Goal: Use online tool/utility: Utilize a website feature to perform a specific function

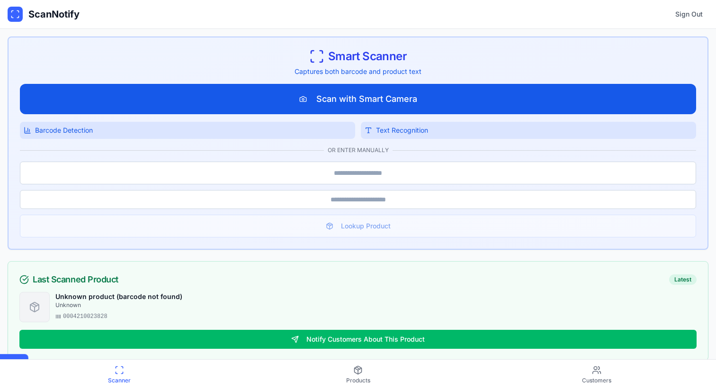
click at [292, 101] on button "Scan with Smart Camera" at bounding box center [358, 99] width 677 height 30
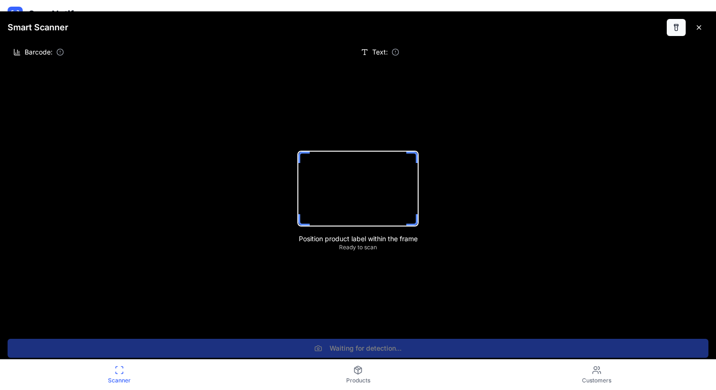
click at [678, 23] on button at bounding box center [676, 27] width 19 height 17
click at [603, 380] on span "Customers" at bounding box center [596, 381] width 29 height 8
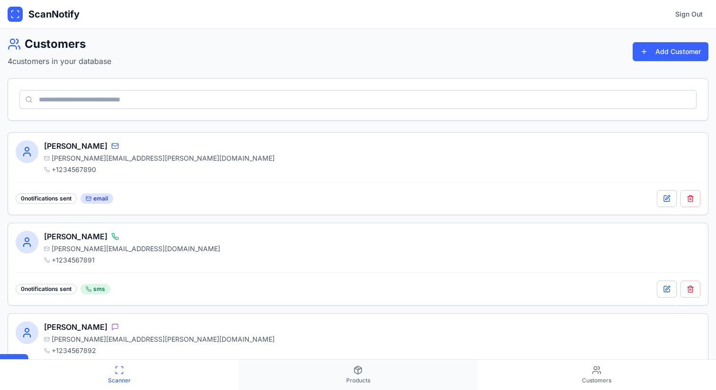
click at [362, 375] on link "Products" at bounding box center [358, 375] width 239 height 30
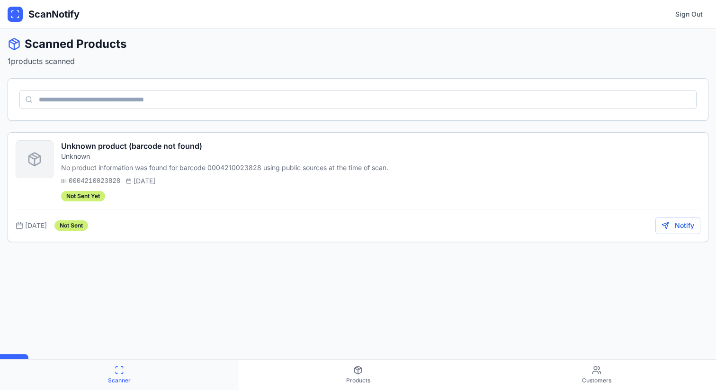
click at [130, 374] on link "Scanner" at bounding box center [119, 375] width 239 height 30
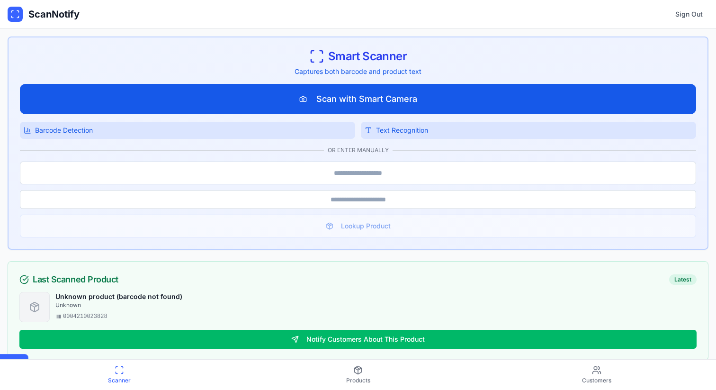
click at [389, 92] on button "Scan with Smart Camera" at bounding box center [358, 99] width 677 height 30
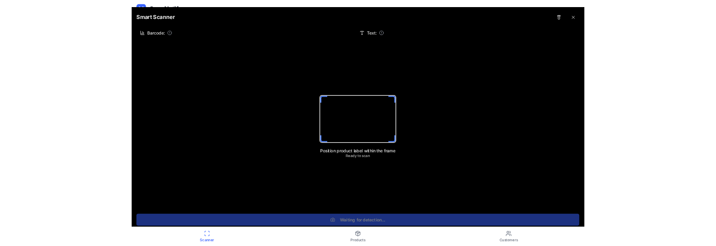
scroll to position [16, 0]
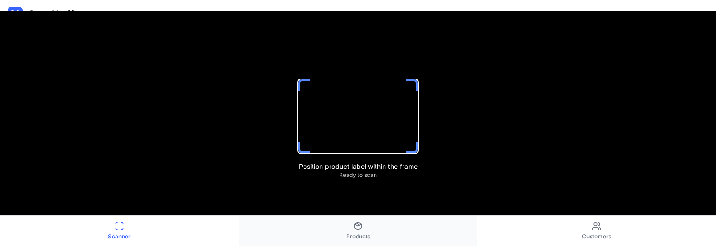
click at [368, 226] on link "Products" at bounding box center [358, 231] width 239 height 30
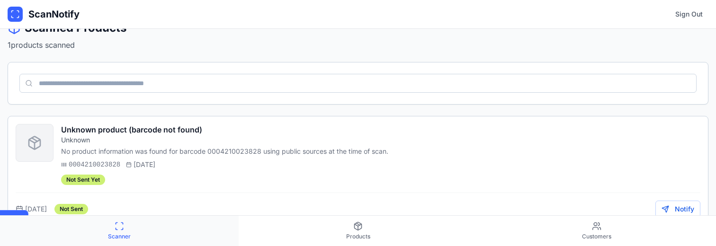
click at [134, 232] on link "Scanner" at bounding box center [119, 231] width 239 height 30
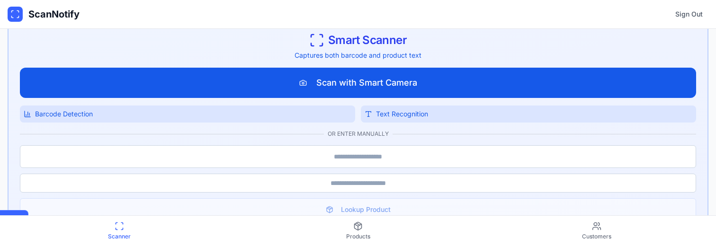
click at [421, 81] on button "Scan with Smart Camera" at bounding box center [358, 83] width 677 height 30
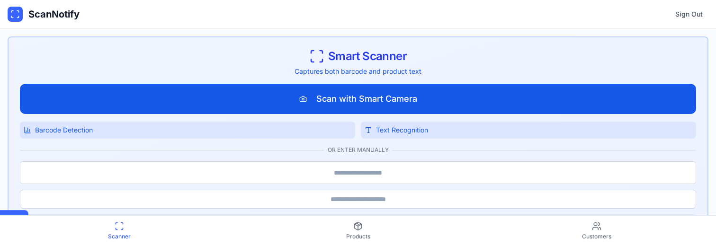
click at [375, 94] on button "Scan with Smart Camera" at bounding box center [358, 99] width 677 height 30
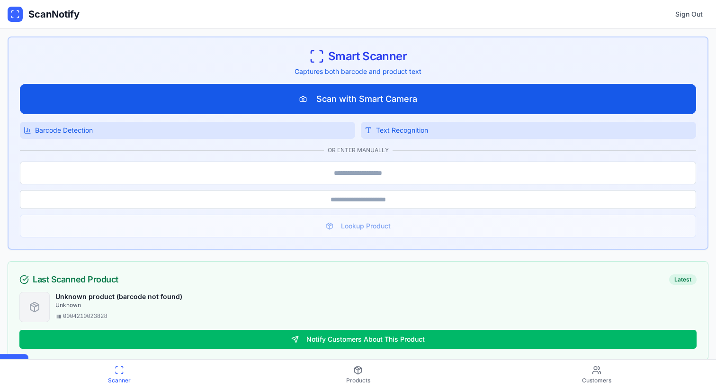
click at [356, 108] on button "Scan with Smart Camera" at bounding box center [358, 99] width 677 height 30
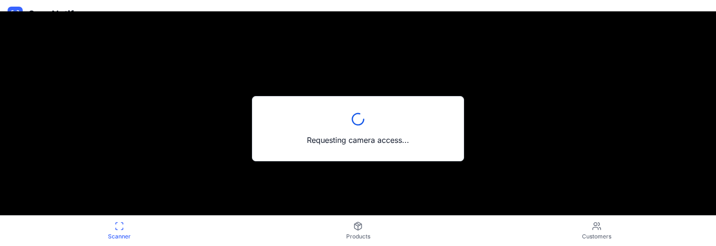
click at [653, 127] on div "Requesting camera access..." at bounding box center [358, 128] width 716 height 235
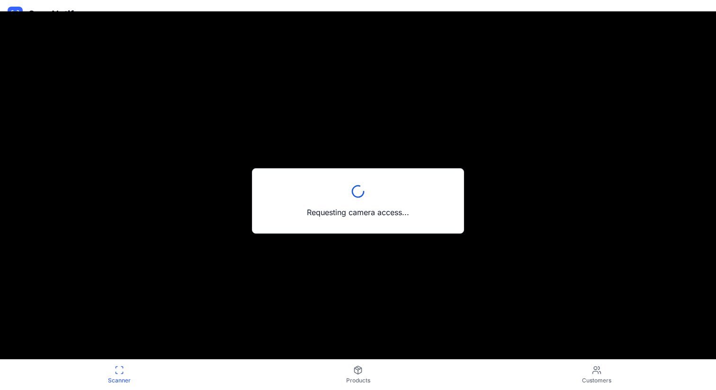
click at [159, 72] on div "Requesting camera access..." at bounding box center [358, 200] width 716 height 379
